Goal: Task Accomplishment & Management: Use online tool/utility

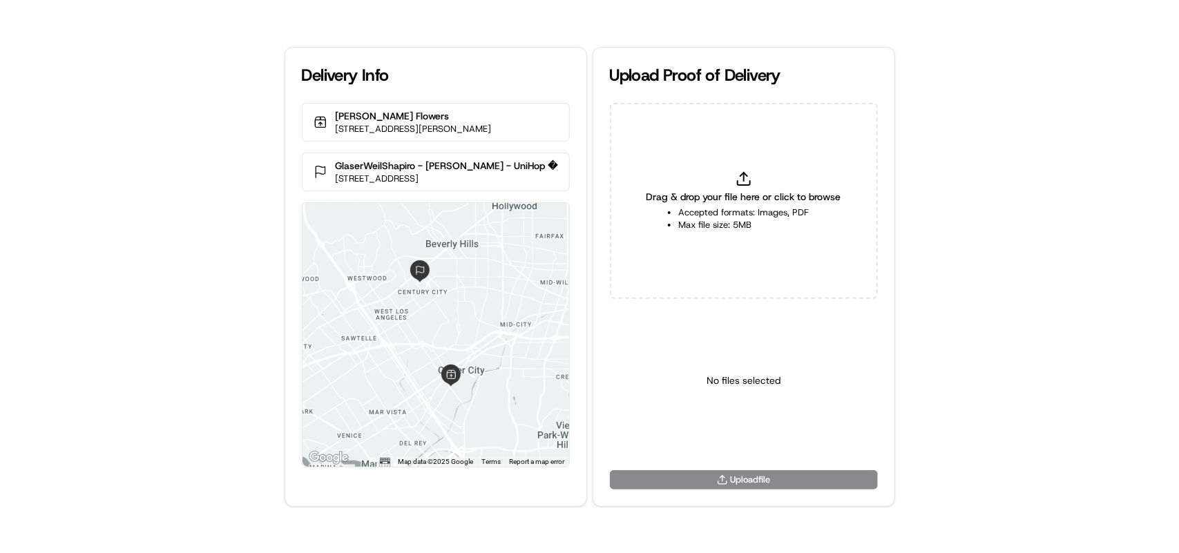
click at [757, 173] on div "Drag & drop your file here or click to browse Accepted formats: Images, PDF Max…" at bounding box center [744, 201] width 268 height 196
type input "C:\fakepath\htoc.PNG"
click at [727, 430] on html "Delivery Info Sada's Flowers 10612 Culver Blvd, Culver City, CA 90232, USA Glas…" at bounding box center [589, 276] width 1179 height 553
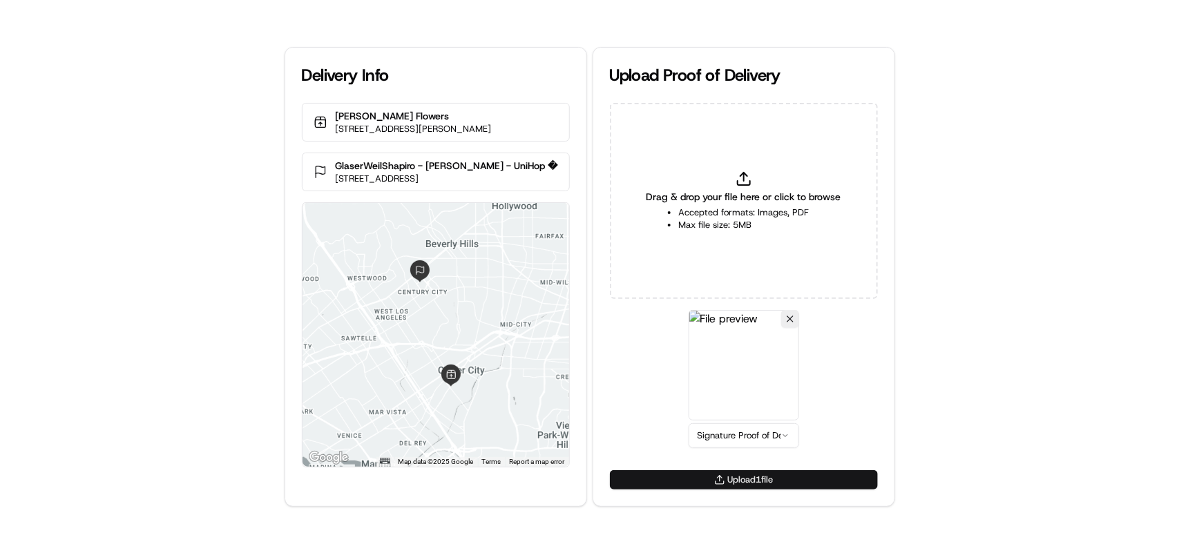
click at [721, 482] on button "Upload 1 file" at bounding box center [744, 480] width 268 height 19
